Goal: Check status: Check status

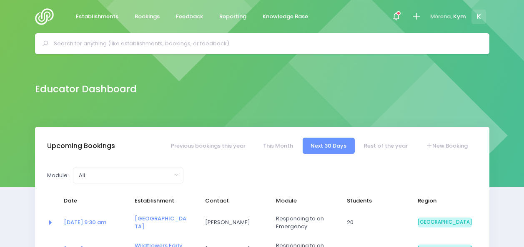
select select "5"
click at [397, 16] on span at bounding box center [396, 17] width 2 height 2
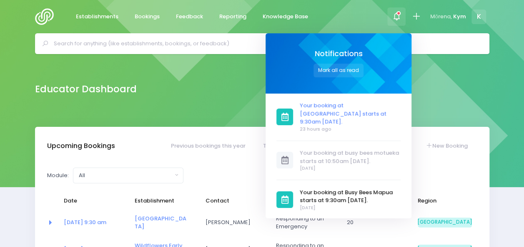
click at [343, 110] on span "Your booking at [GEOGRAPHIC_DATA] starts at 9:30am [DATE]." at bounding box center [349, 114] width 101 height 25
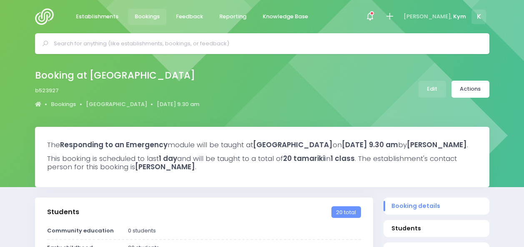
select select "5"
click at [374, 12] on icon at bounding box center [370, 17] width 10 height 10
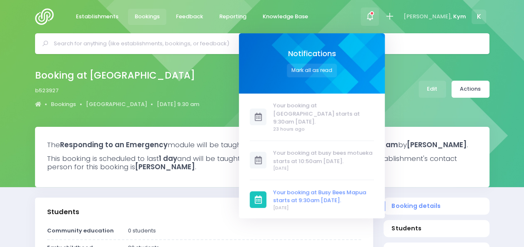
click at [331, 189] on span "Your booking at Busy Bees Mapua starts at 9:30am [DATE]." at bounding box center [323, 197] width 101 height 16
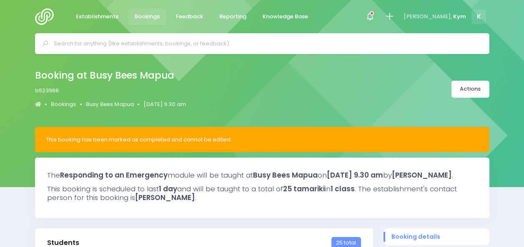
select select "5"
click at [374, 17] on icon at bounding box center [370, 17] width 10 height 10
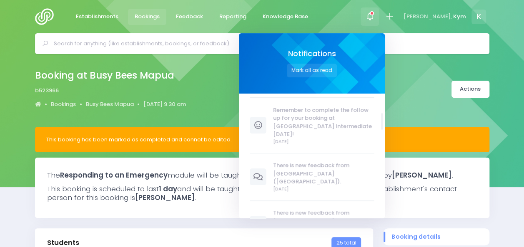
scroll to position [171, 0]
click at [464, 13] on span "Kym" at bounding box center [459, 16] width 13 height 8
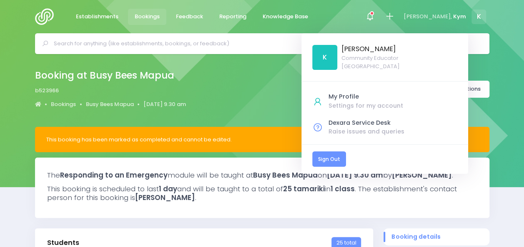
click at [342, 160] on link "Sign Out" at bounding box center [329, 159] width 34 height 15
